Goal: Book appointment/travel/reservation

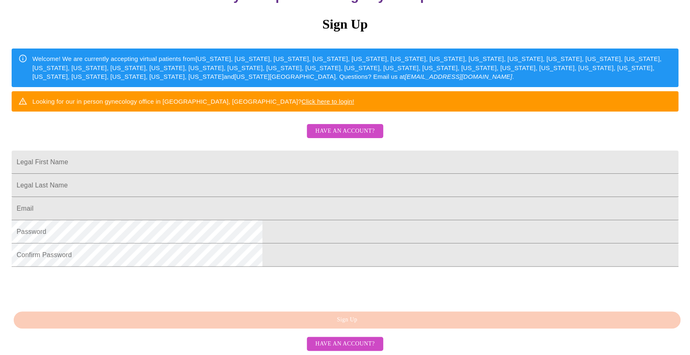
click at [348, 126] on span "Have an account?" at bounding box center [344, 131] width 59 height 10
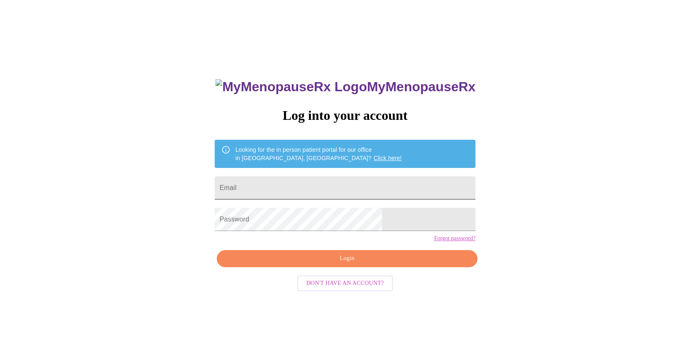
click at [343, 189] on input "Email" at bounding box center [345, 187] width 261 height 23
type input "[PERSON_NAME][EMAIL_ADDRESS][PERSON_NAME][DOMAIN_NAME]"
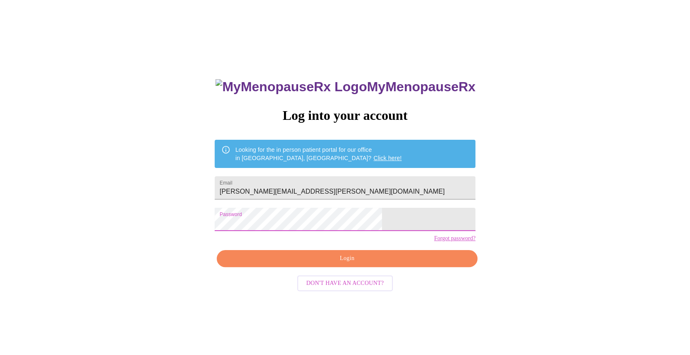
click at [355, 264] on span "Login" at bounding box center [347, 259] width 242 height 10
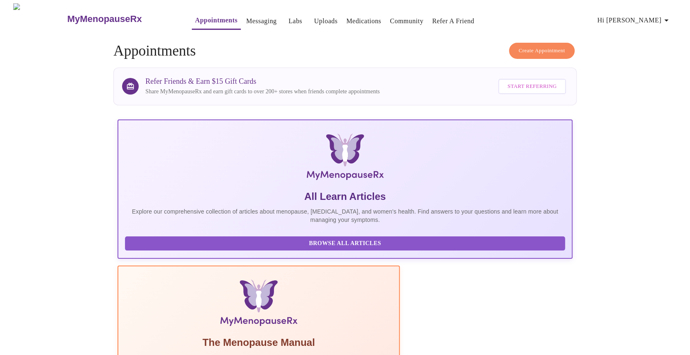
click at [549, 46] on span "Create Appointment" at bounding box center [542, 51] width 46 height 10
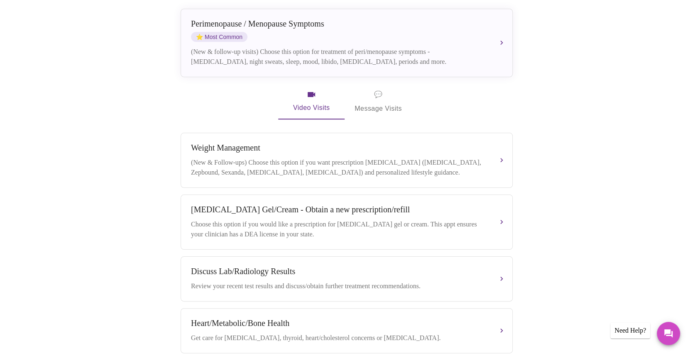
scroll to position [208, 0]
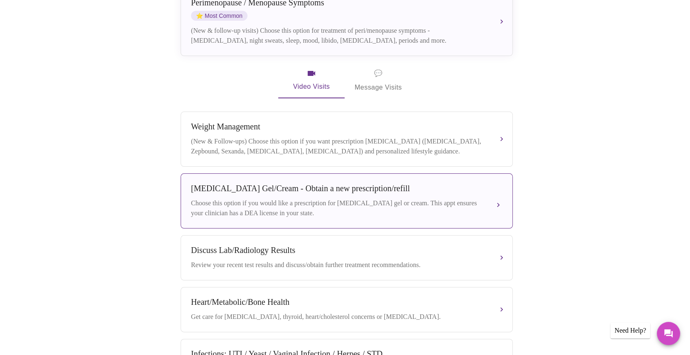
click at [368, 186] on div "[MEDICAL_DATA] Gel/Cream - Obtain a new prescription/refill" at bounding box center [338, 189] width 295 height 10
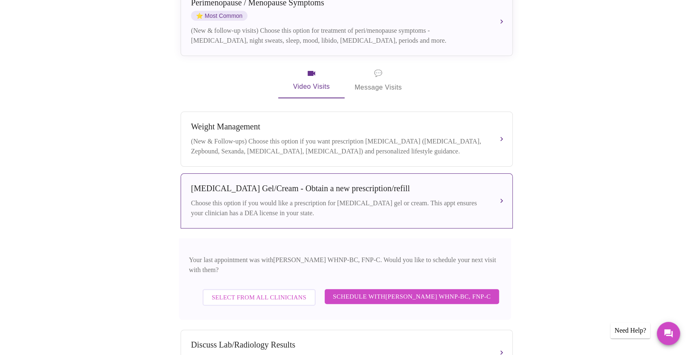
click at [389, 291] on span "Schedule with [PERSON_NAME] WHNP-BC, FNP-C" at bounding box center [412, 296] width 158 height 11
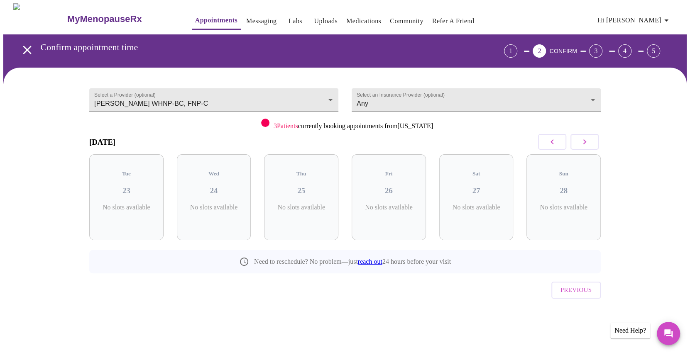
scroll to position [0, 0]
click at [594, 140] on button "button" at bounding box center [587, 142] width 28 height 16
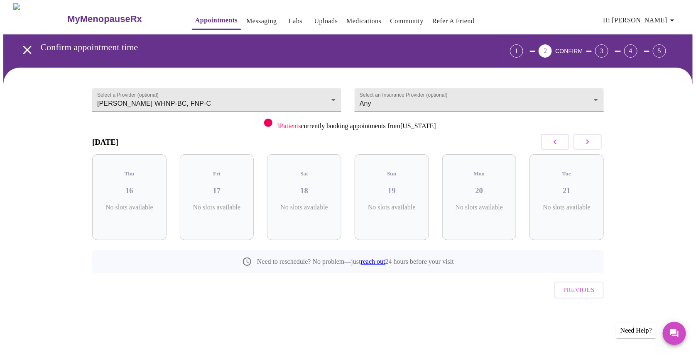
click at [594, 140] on button "button" at bounding box center [587, 142] width 28 height 16
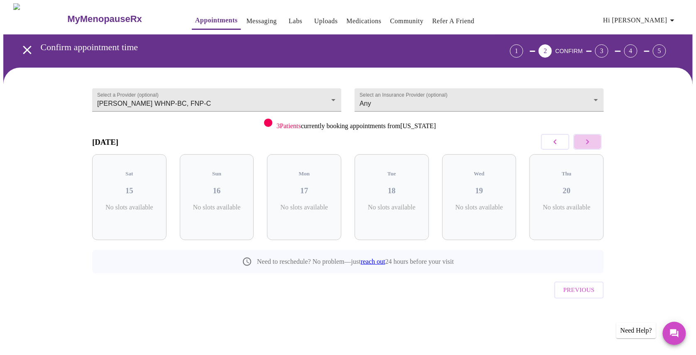
click at [594, 140] on button "button" at bounding box center [587, 142] width 28 height 16
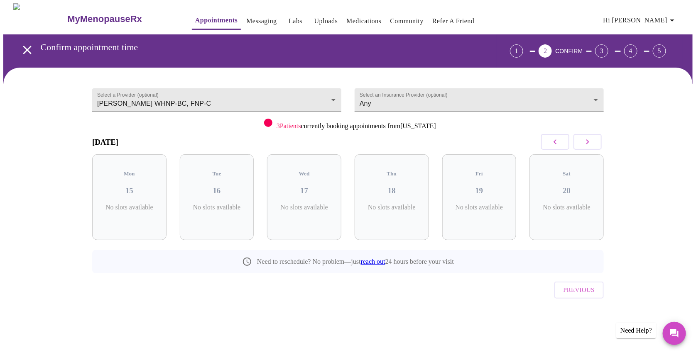
click at [594, 140] on button "button" at bounding box center [587, 142] width 28 height 16
click at [327, 86] on body "MyMenopauseRx Appointments Messaging Labs Uploads Medications Community Refer a…" at bounding box center [347, 171] width 689 height 337
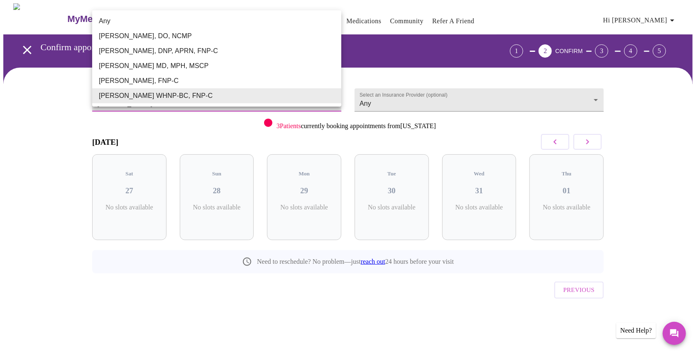
click at [284, 19] on li "Any" at bounding box center [216, 21] width 249 height 15
type input "Any"
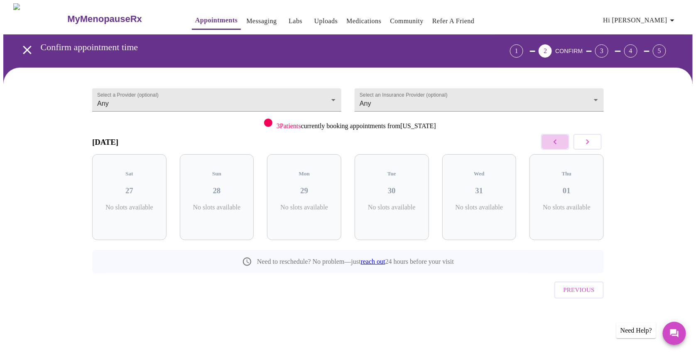
click at [558, 146] on icon "button" at bounding box center [555, 142] width 10 height 10
click at [558, 145] on icon "button" at bounding box center [555, 142] width 10 height 10
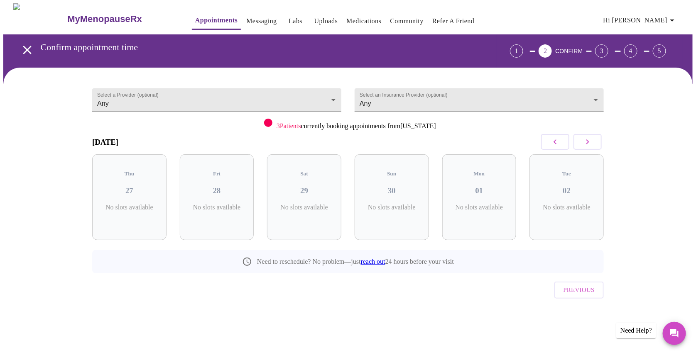
click at [558, 145] on icon "button" at bounding box center [555, 142] width 10 height 10
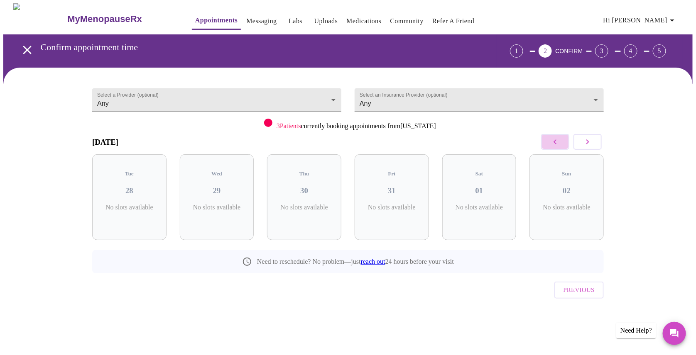
click at [558, 145] on icon "button" at bounding box center [555, 142] width 10 height 10
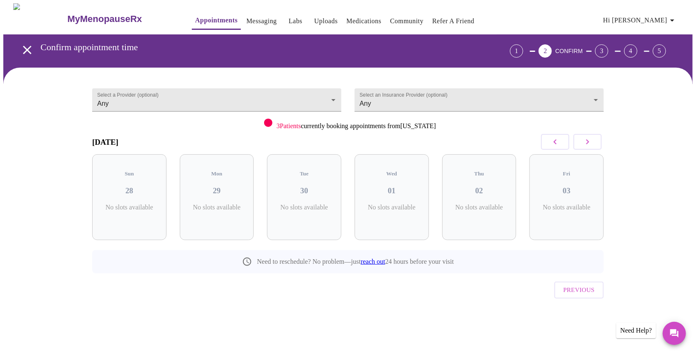
click at [558, 145] on icon "button" at bounding box center [555, 142] width 10 height 10
click at [596, 98] on body "MyMenopauseRx Appointments Messaging Labs Uploads Medications Community Refer a…" at bounding box center [347, 171] width 689 height 337
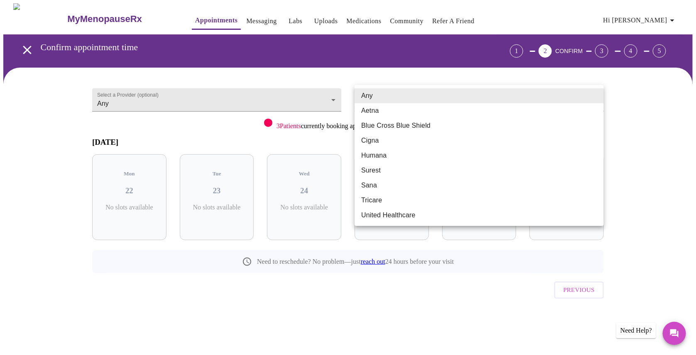
click at [569, 135] on li "Cigna" at bounding box center [479, 140] width 249 height 15
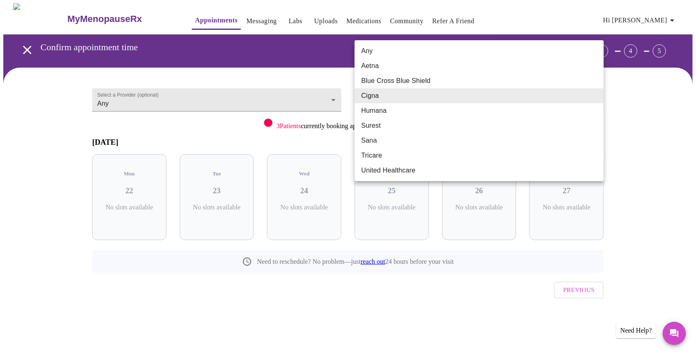
click at [572, 95] on body "MyMenopauseRx Appointments Messaging Labs Uploads Medications Community Refer a…" at bounding box center [347, 171] width 689 height 337
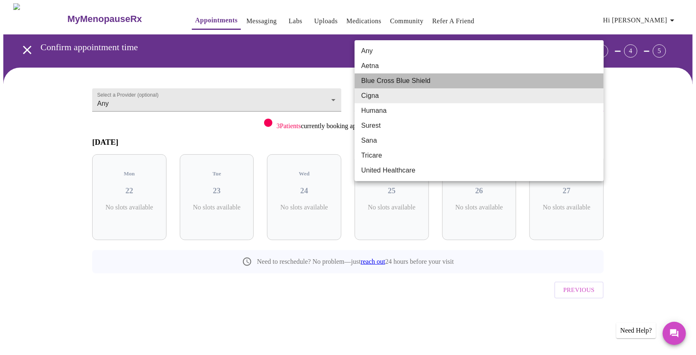
click at [565, 86] on li "Blue Cross Blue Shield" at bounding box center [479, 80] width 249 height 15
type input "Blue Cross Blue Shield"
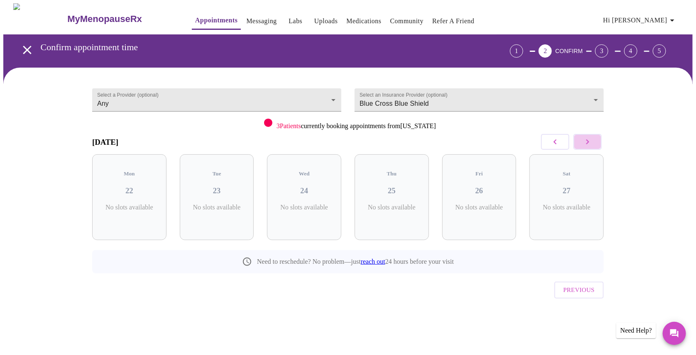
click at [592, 138] on button "button" at bounding box center [587, 142] width 28 height 16
click at [246, 20] on link "Messaging" at bounding box center [261, 21] width 30 height 12
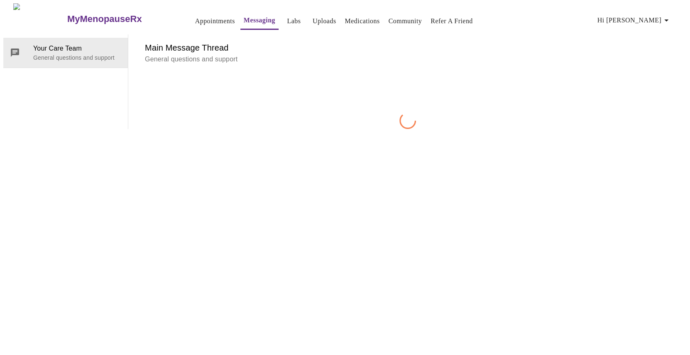
scroll to position [31, 0]
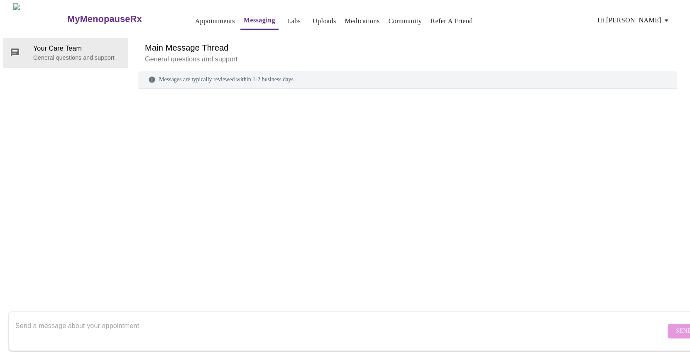
click at [154, 318] on textarea "Send a message about your appointment" at bounding box center [340, 331] width 650 height 27
type textarea "In my"
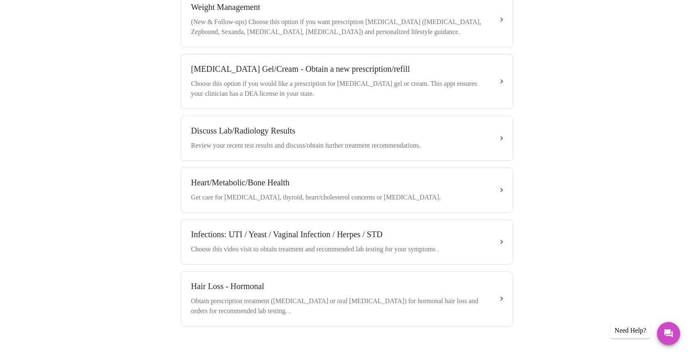
scroll to position [332, 0]
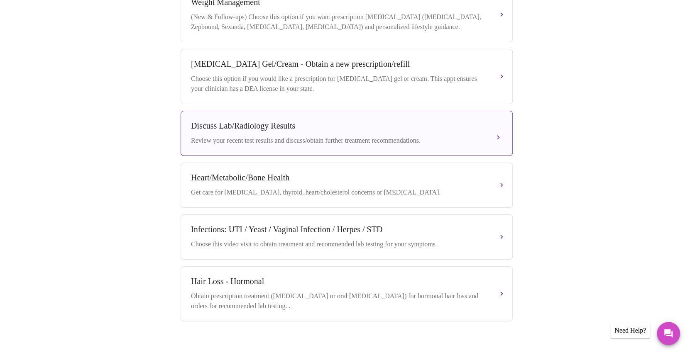
click at [439, 136] on div "Review your recent test results and discuss/obtain further treatment recommenda…" at bounding box center [338, 141] width 295 height 10
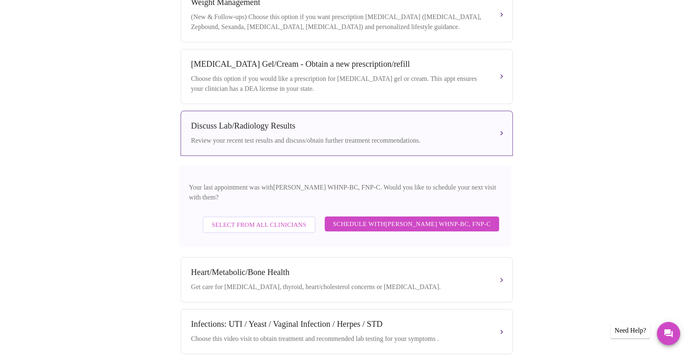
click at [423, 219] on span "Schedule with [PERSON_NAME] WHNP-BC, FNP-C" at bounding box center [412, 224] width 158 height 11
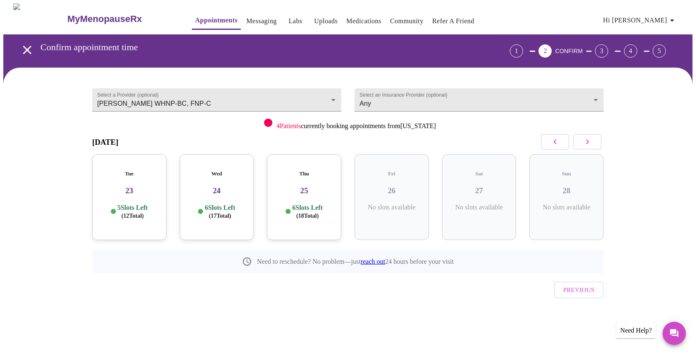
click at [591, 143] on icon "button" at bounding box center [587, 142] width 10 height 10
click at [485, 171] on h5 "Thu" at bounding box center [479, 174] width 61 height 7
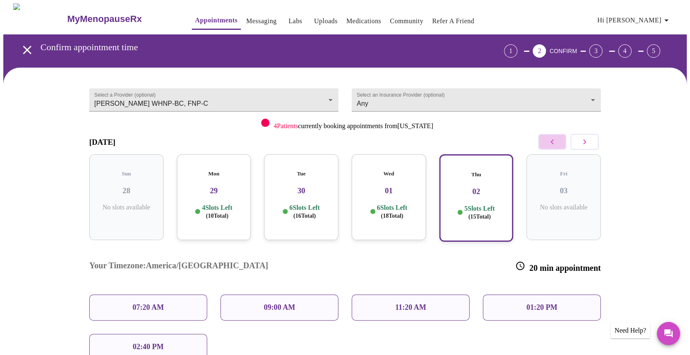
click at [549, 140] on icon "button" at bounding box center [552, 142] width 10 height 10
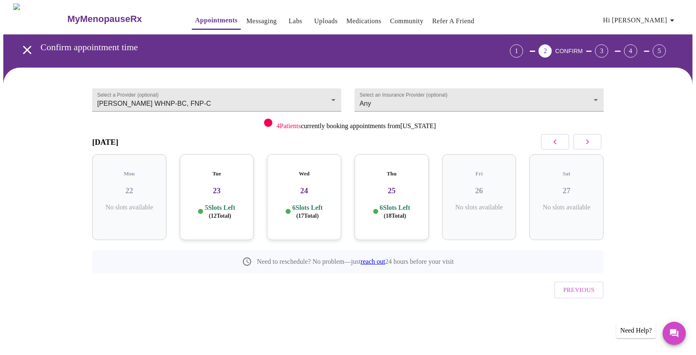
click at [587, 140] on icon "button" at bounding box center [587, 141] width 3 height 5
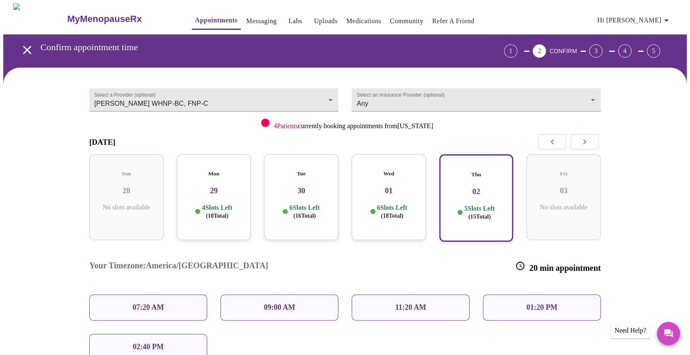
click at [587, 140] on icon "button" at bounding box center [585, 142] width 10 height 10
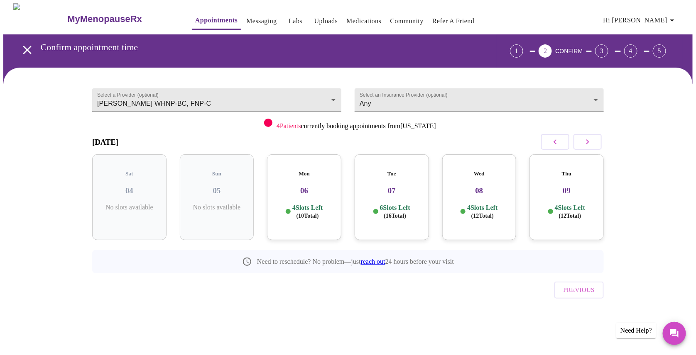
click at [675, 19] on icon "button" at bounding box center [672, 20] width 10 height 10
click at [663, 65] on li "Log out" at bounding box center [658, 62] width 38 height 15
